Goal: Task Accomplishment & Management: Manage account settings

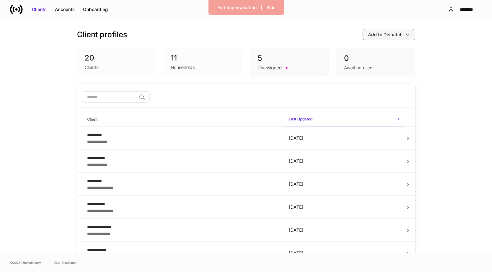
click at [378, 35] on div "Add to Dispatch" at bounding box center [385, 35] width 34 height 6
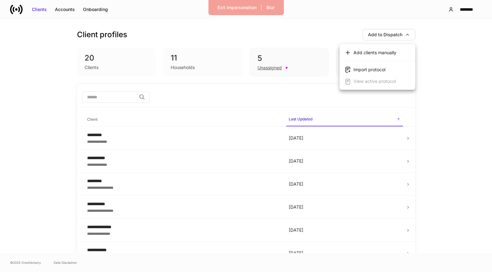
click at [334, 25] on div at bounding box center [246, 136] width 492 height 272
click at [470, 13] on button "********" at bounding box center [462, 9] width 39 height 11
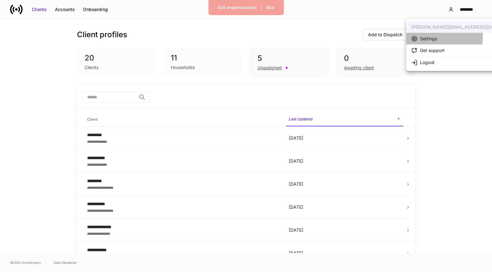
click at [433, 38] on div "Settings" at bounding box center [428, 39] width 17 height 6
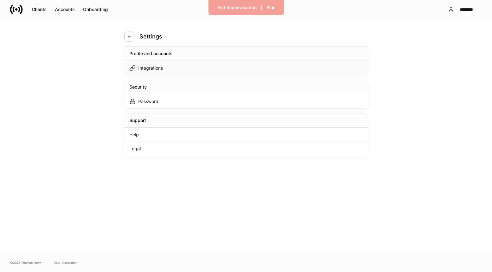
click at [233, 75] on div "Integrations" at bounding box center [246, 68] width 244 height 14
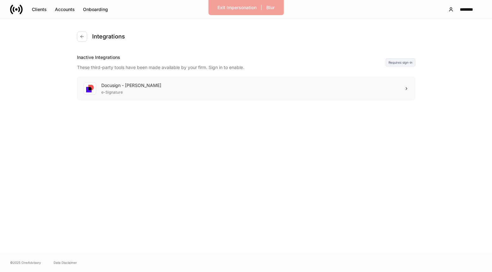
click at [381, 83] on div "Docusign - [PERSON_NAME] e-Signature" at bounding box center [246, 88] width 338 height 23
